Goal: Check status: Check status

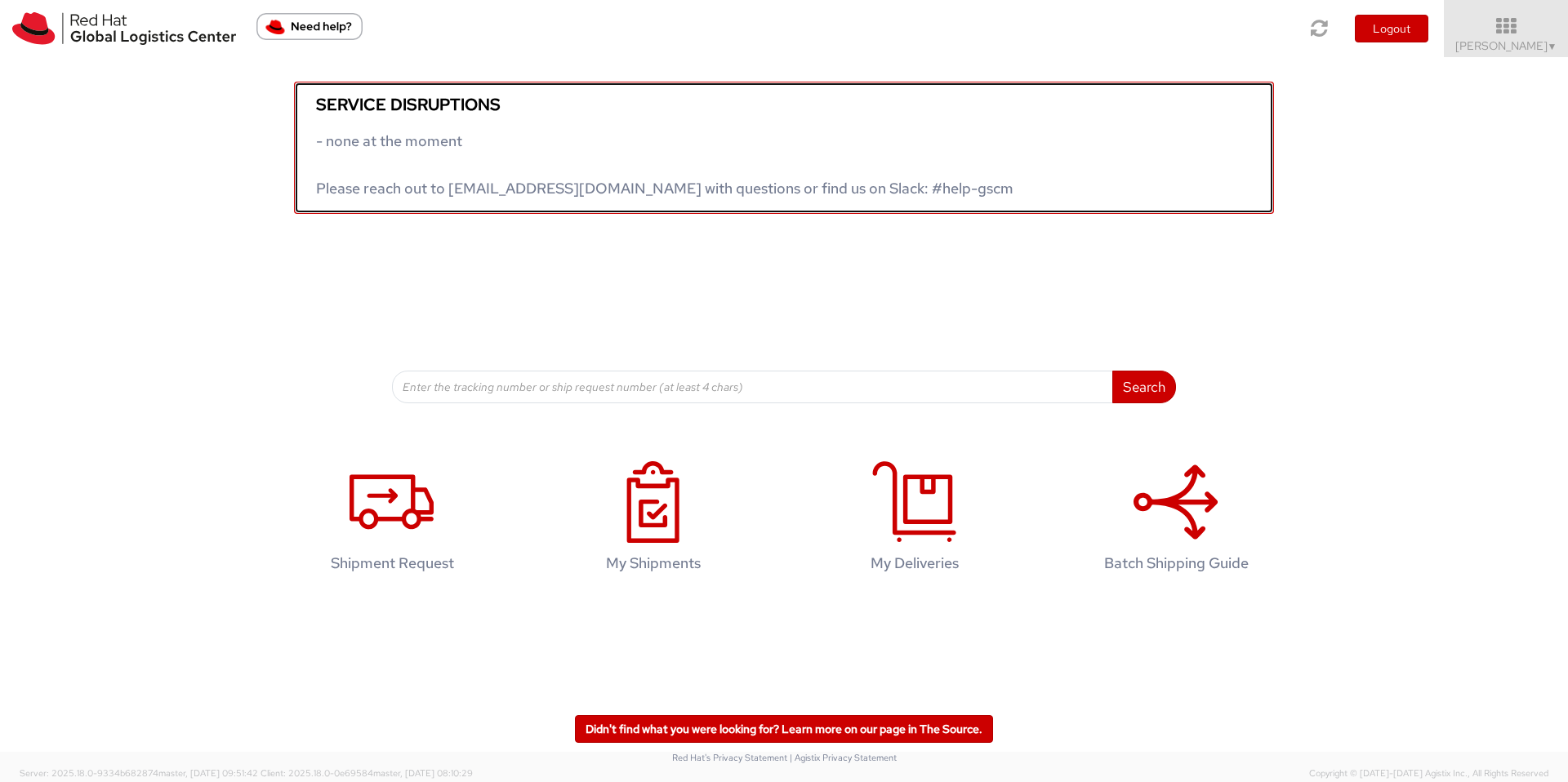
click at [995, 200] on link "Service disruptions - none at the moment Please reach out to [EMAIL_ADDRESS][DO…" at bounding box center [784, 148] width 980 height 133
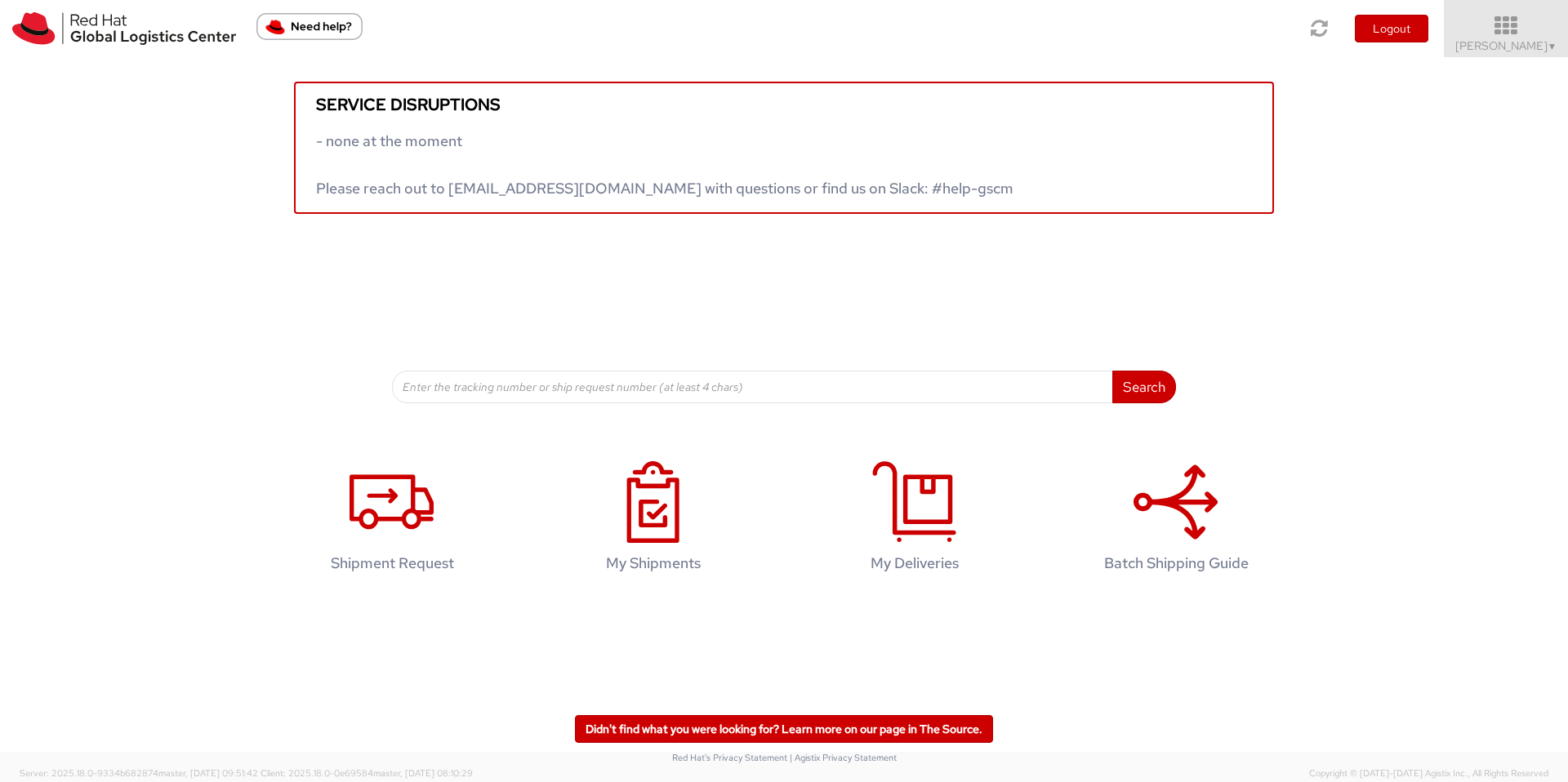
click at [1504, 42] on span "[PERSON_NAME] ▼" at bounding box center [1506, 45] width 102 height 14
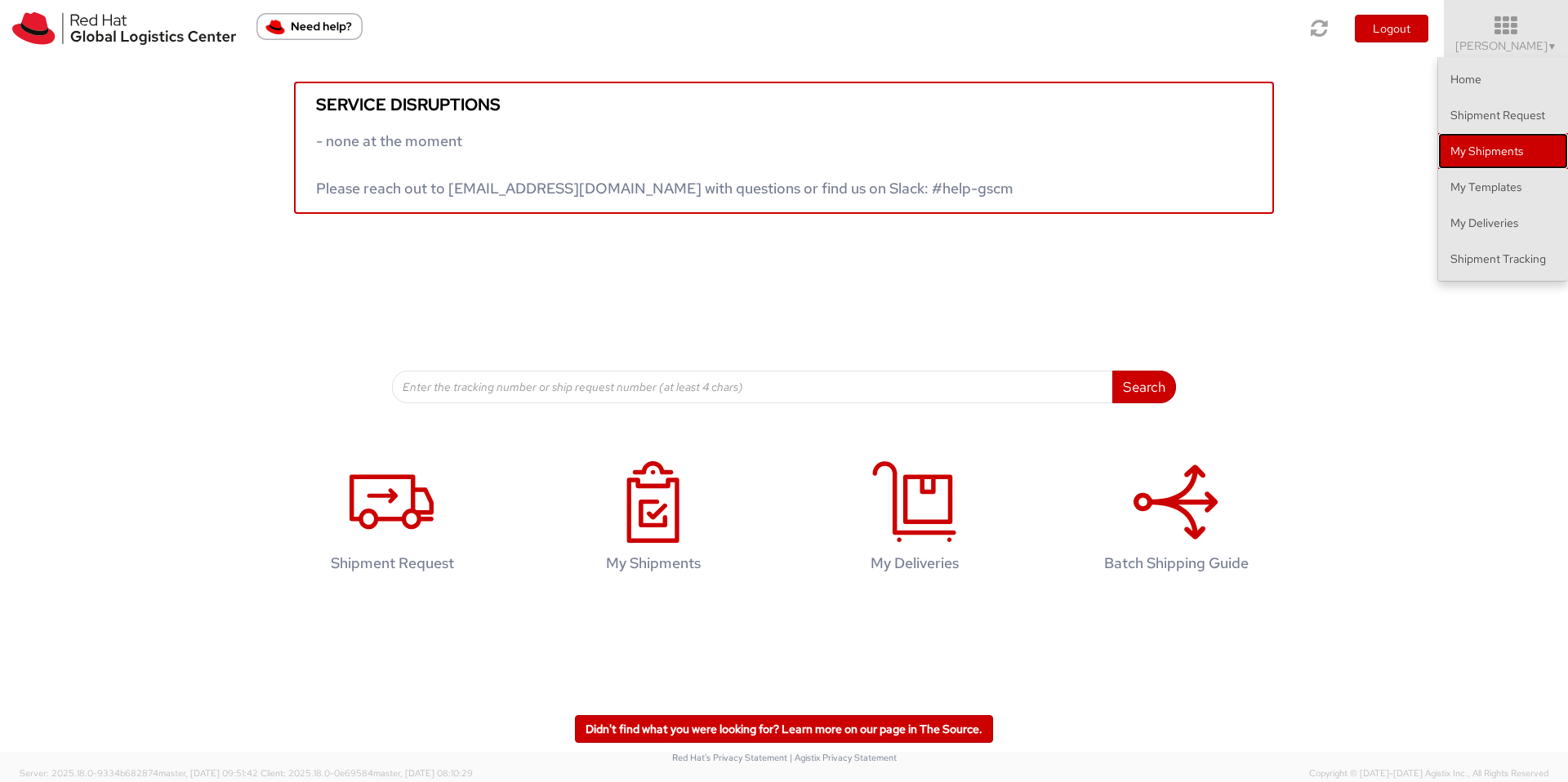
click at [1467, 142] on link "My Shipments" at bounding box center [1503, 150] width 130 height 36
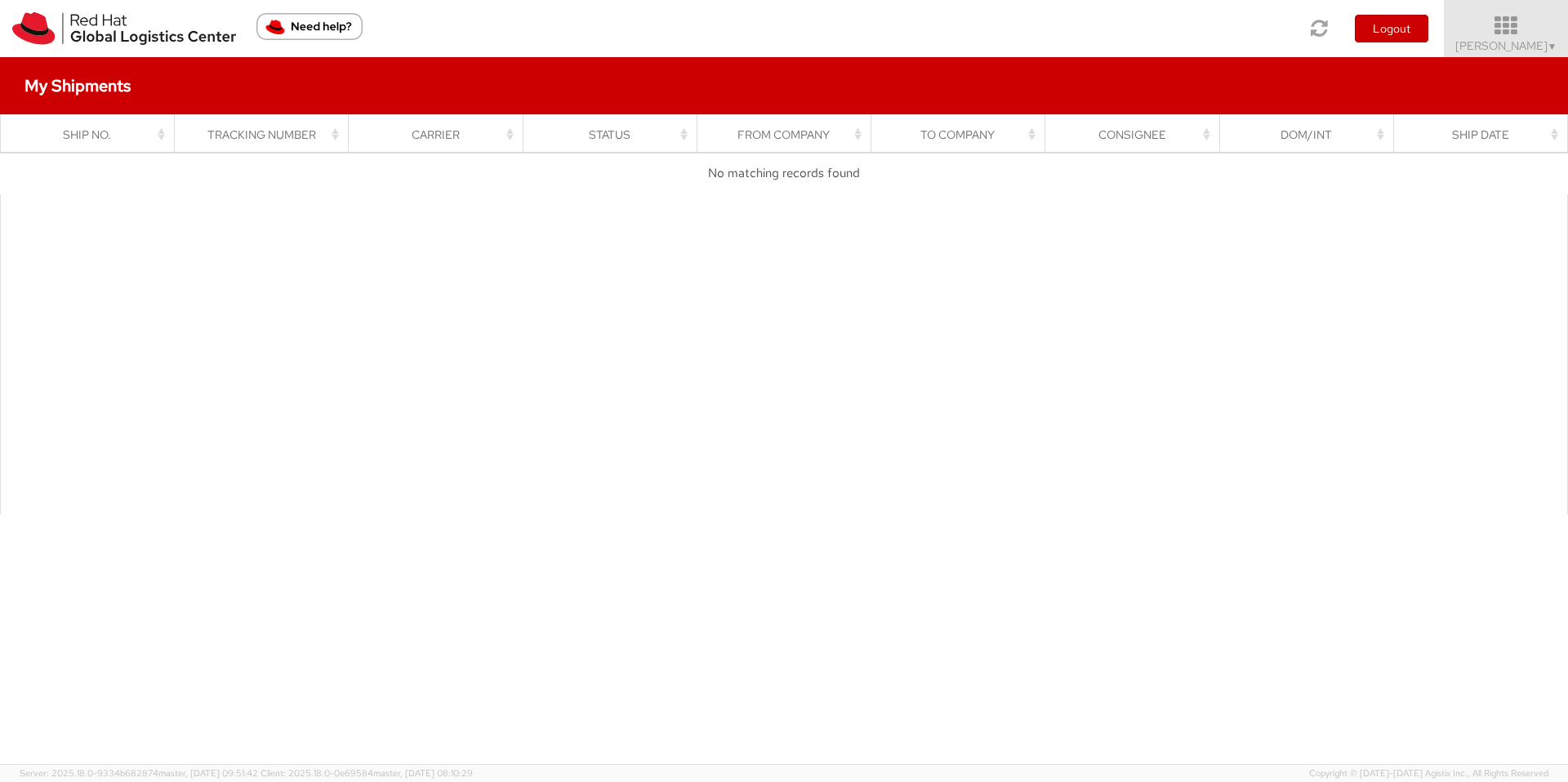
click at [1502, 34] on icon at bounding box center [1505, 25] width 143 height 23
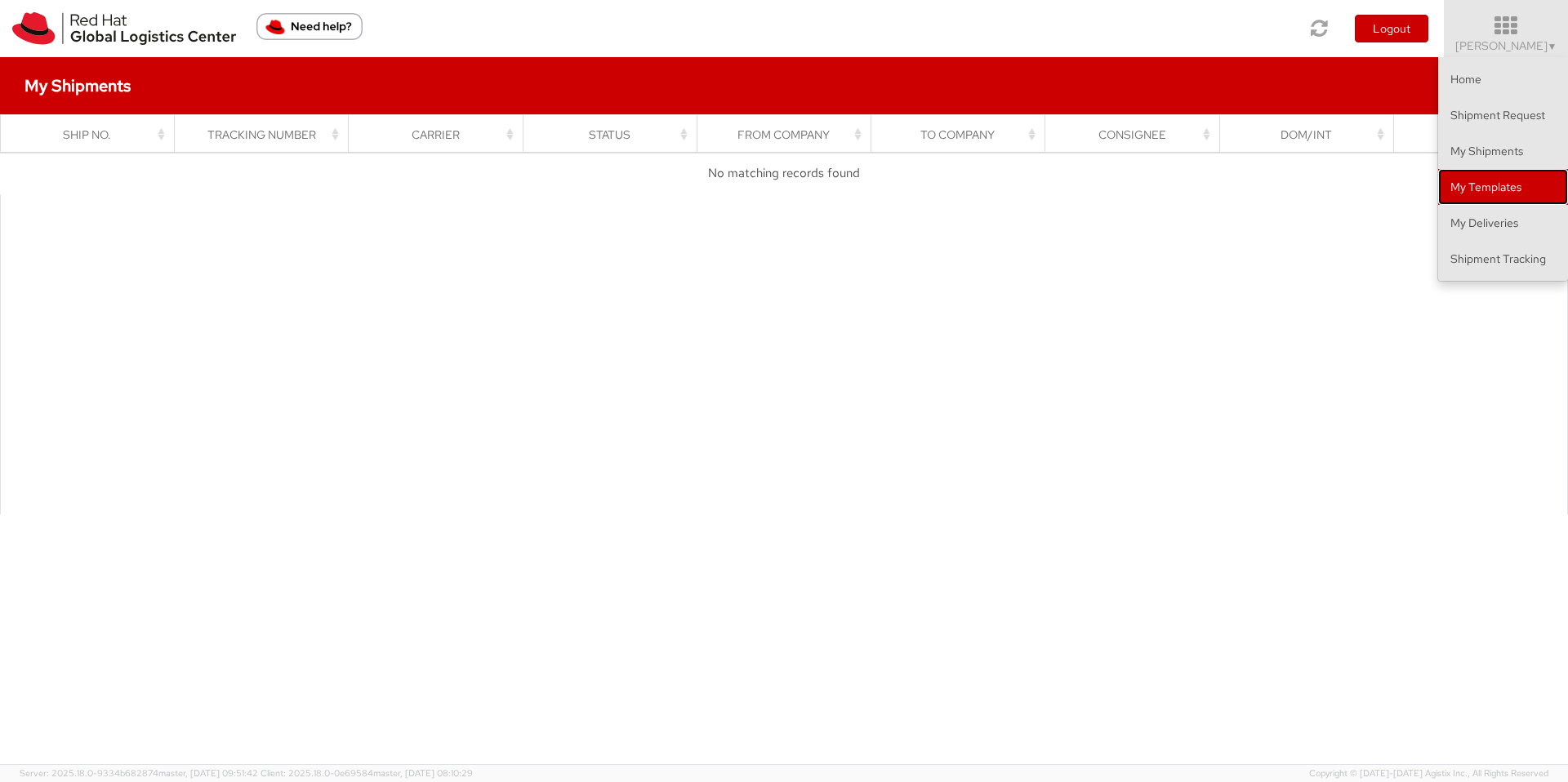
click at [1477, 186] on link "My Templates" at bounding box center [1503, 187] width 130 height 36
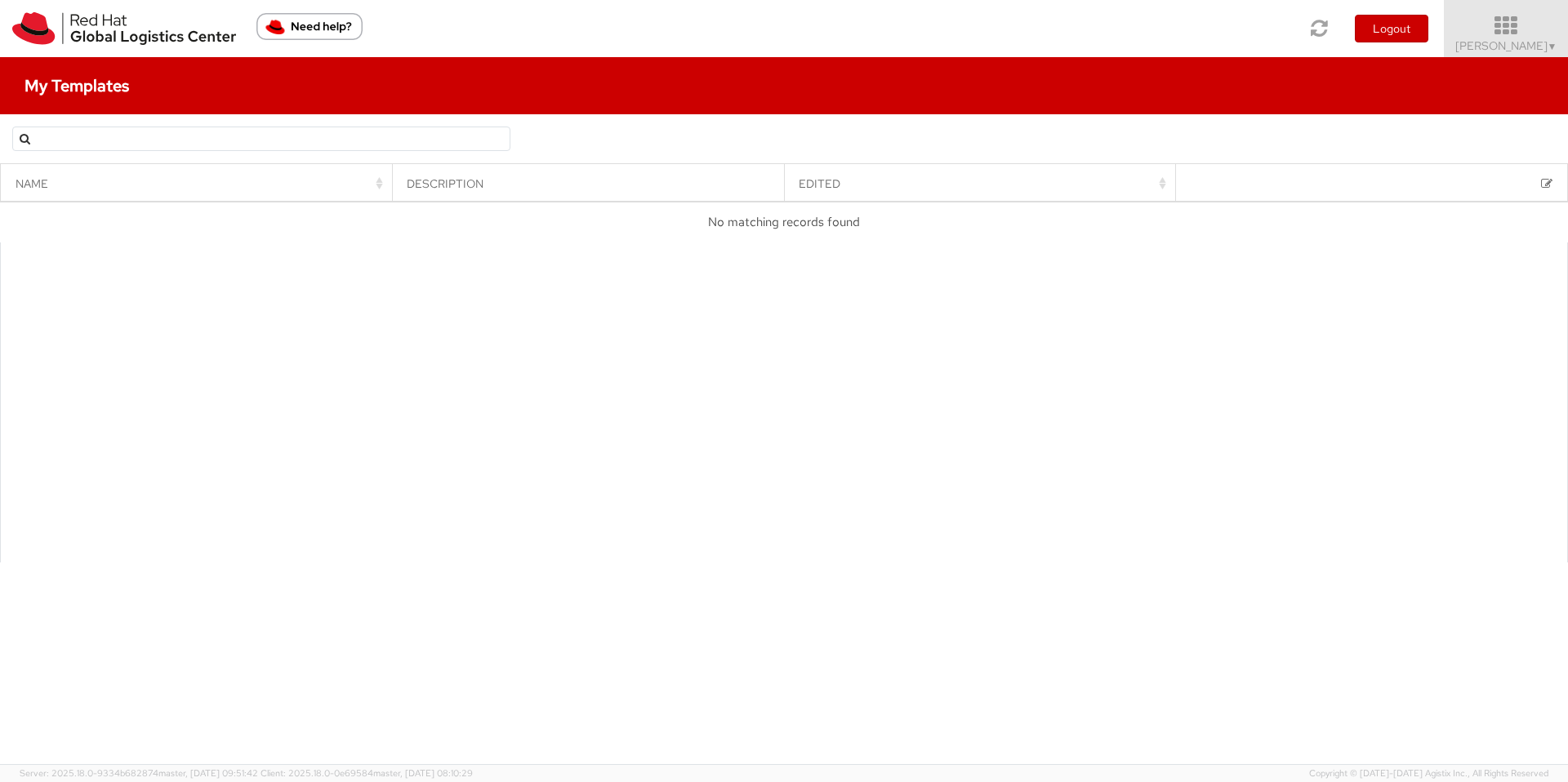
click at [1516, 28] on icon at bounding box center [1505, 25] width 143 height 23
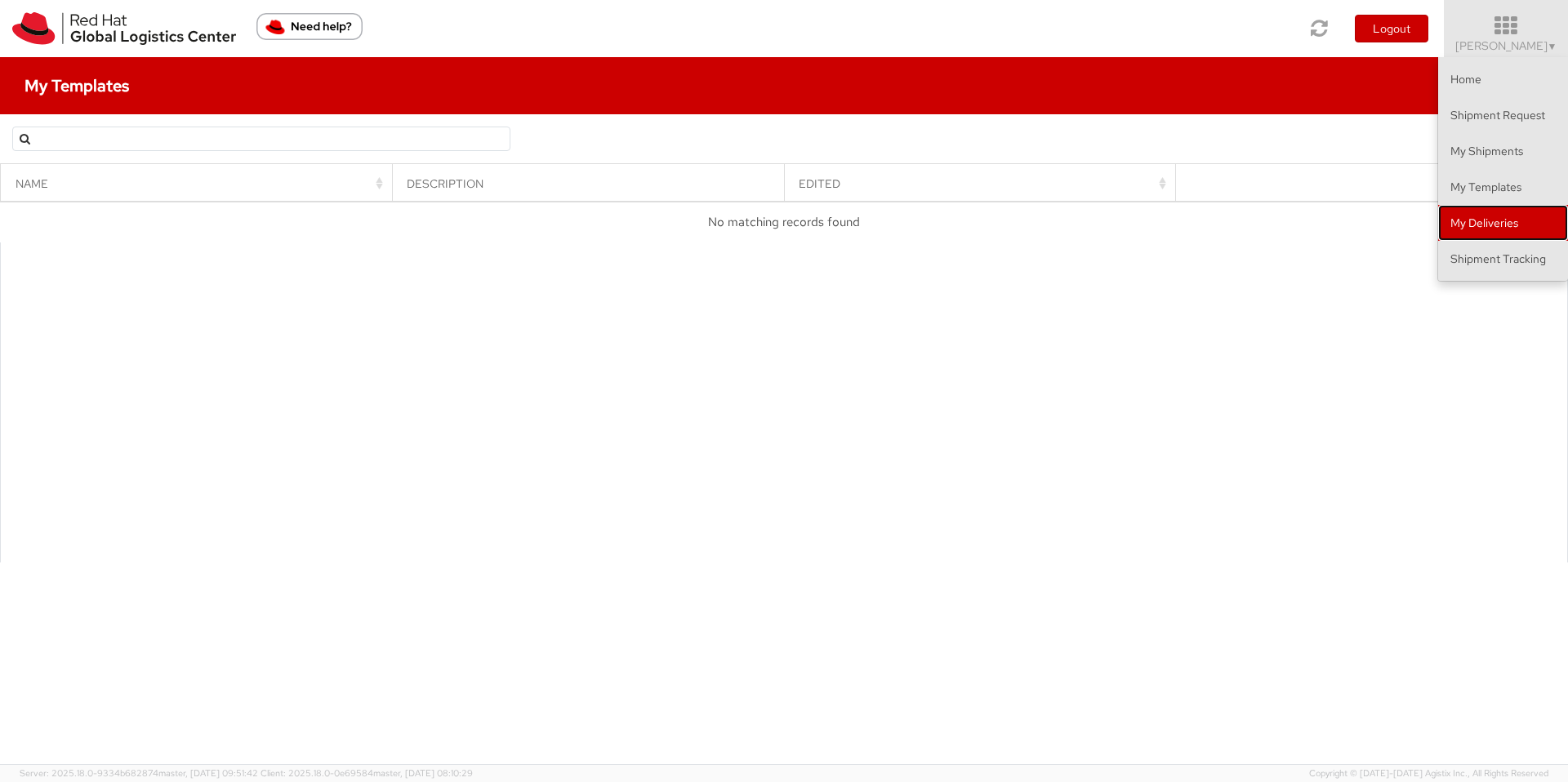
click at [1482, 221] on link "My Deliveries" at bounding box center [1503, 222] width 130 height 36
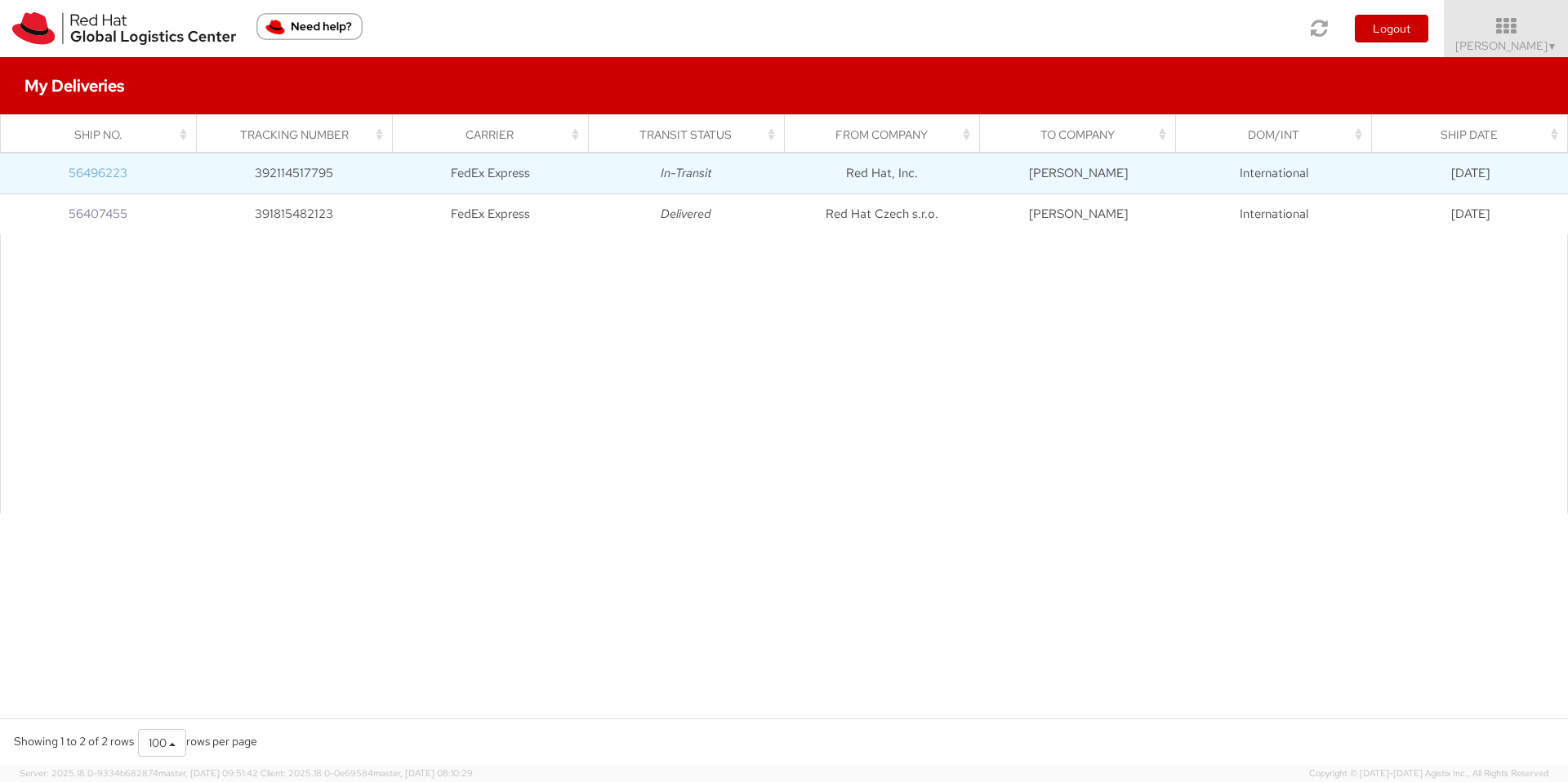
click at [85, 169] on link "56496223" at bounding box center [98, 172] width 59 height 16
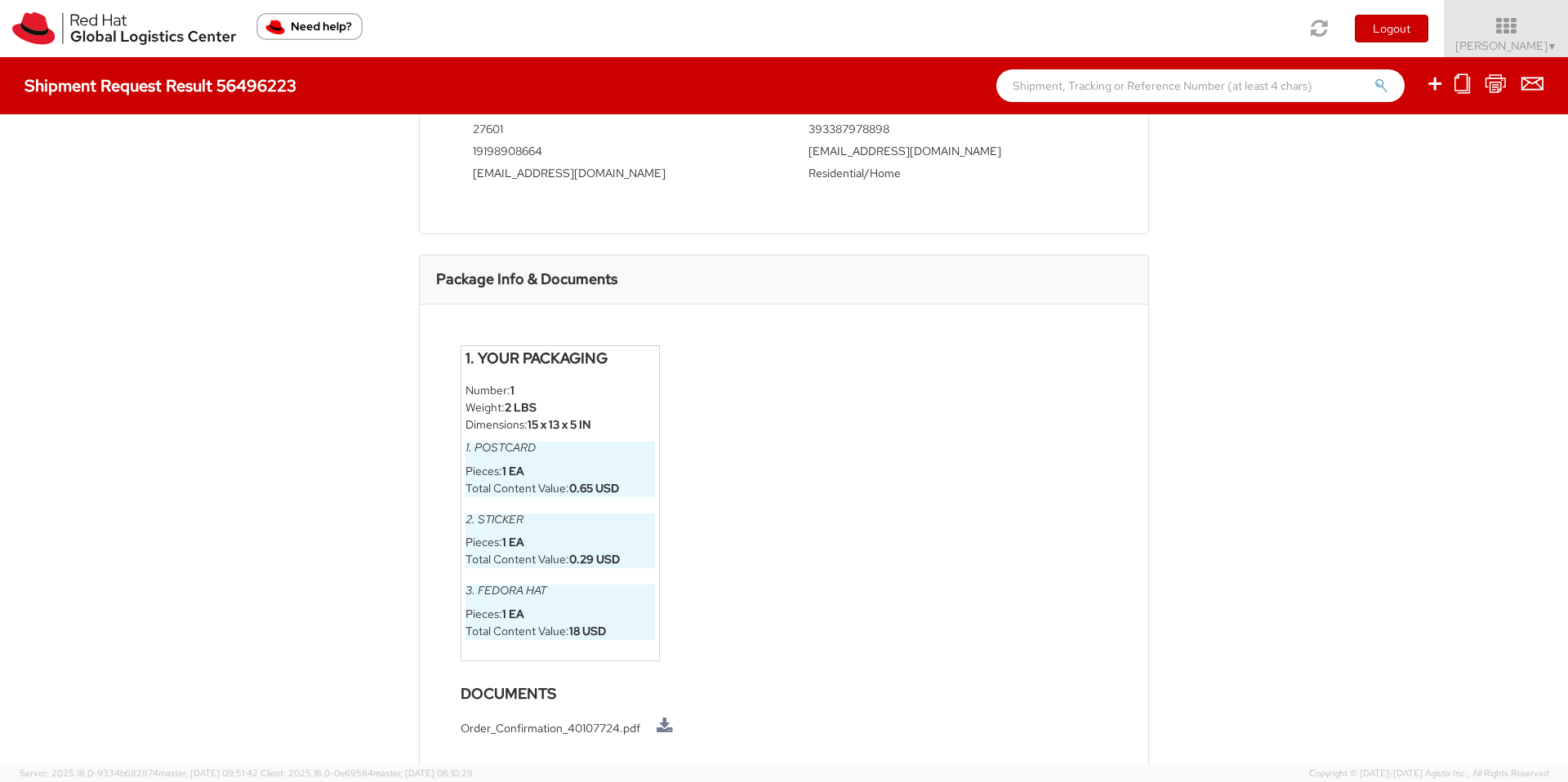
scroll to position [725, 0]
